Goal: Information Seeking & Learning: Learn about a topic

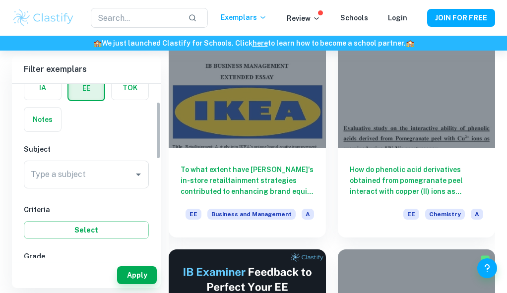
scroll to position [55, 0]
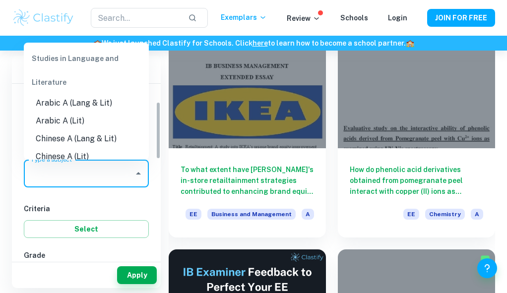
click at [98, 171] on input "Type a subject" at bounding box center [78, 173] width 101 height 19
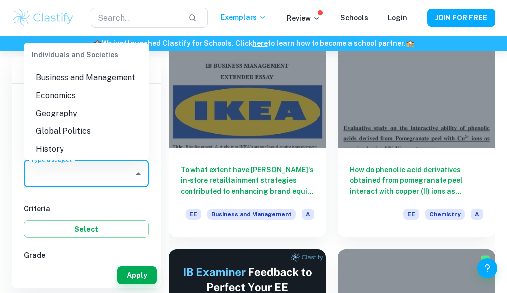
scroll to position [889, 0]
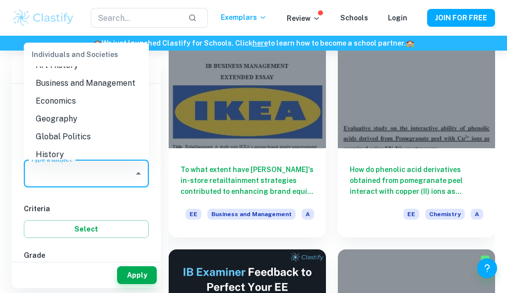
click at [85, 145] on li "Global Politics" at bounding box center [86, 137] width 125 height 18
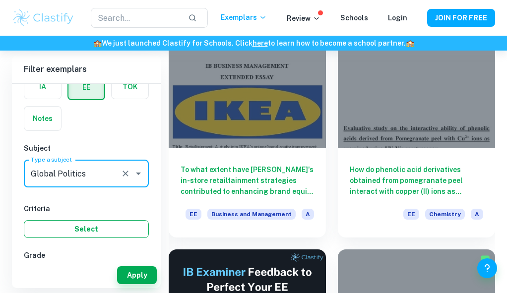
click at [106, 223] on button "Select" at bounding box center [86, 229] width 125 height 18
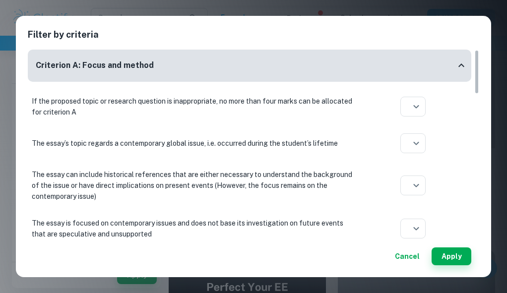
click at [415, 257] on button "Cancel" at bounding box center [407, 256] width 33 height 18
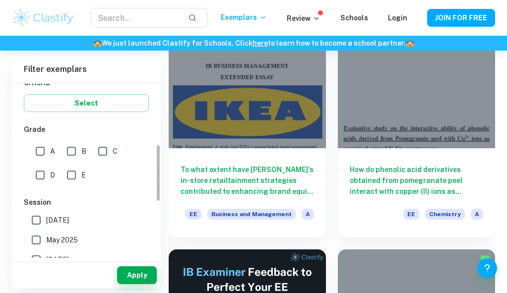
scroll to position [184, 0]
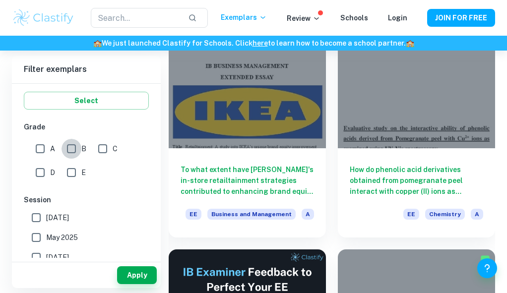
click at [67, 146] on input "B" at bounding box center [71, 149] width 20 height 20
checkbox input "true"
click at [38, 149] on input "A" at bounding box center [40, 149] width 20 height 20
checkbox input "true"
click at [102, 152] on input "C" at bounding box center [103, 149] width 20 height 20
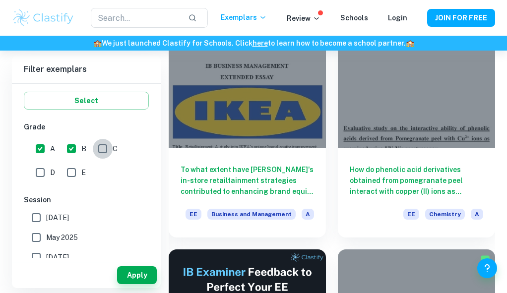
checkbox input "true"
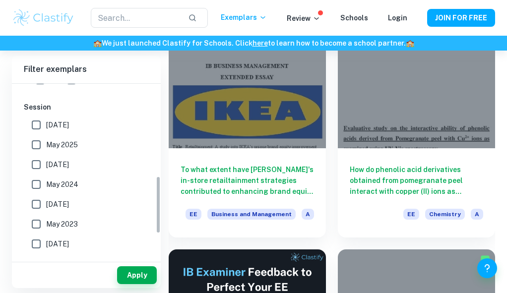
scroll to position [280, 0]
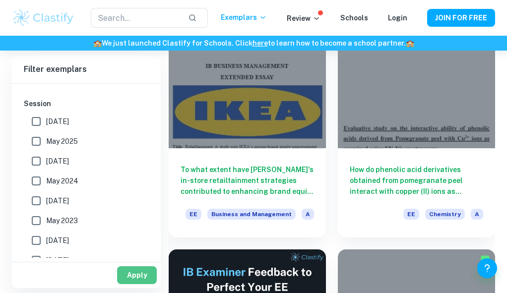
click at [131, 278] on button "Apply" at bounding box center [137, 275] width 40 height 18
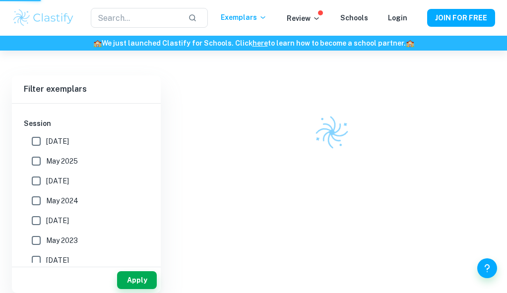
scroll to position [51, 0]
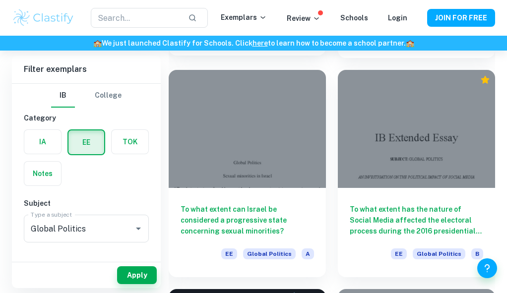
scroll to position [1810, 0]
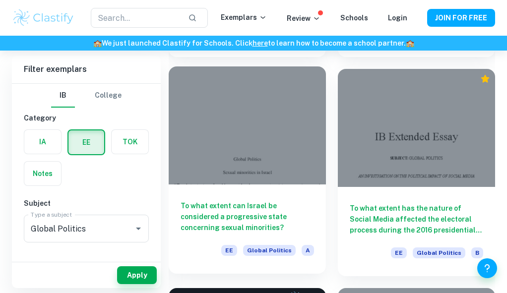
click at [281, 199] on div "To what extent can Israel be considered a progressive state concerning sexual m…" at bounding box center [247, 228] width 157 height 89
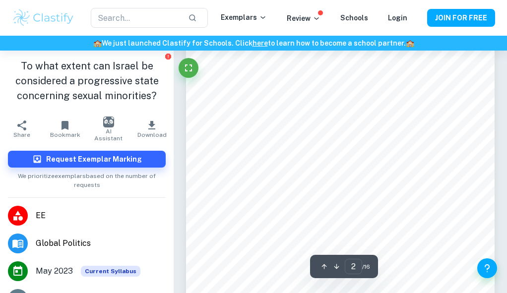
scroll to position [599, 0]
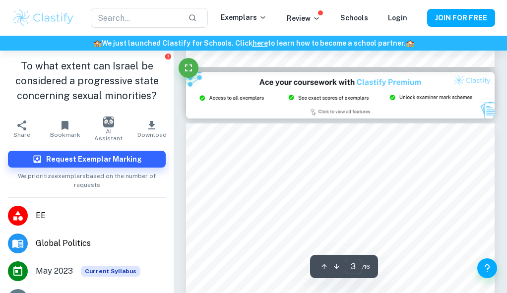
type input "2"
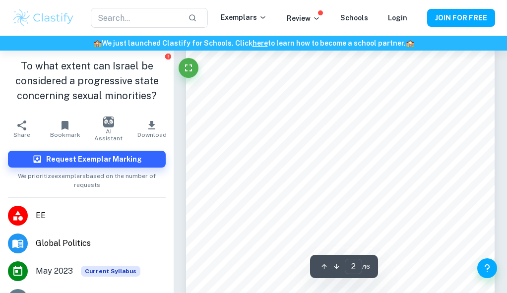
scroll to position [644, 0]
